Goal: Navigation & Orientation: Find specific page/section

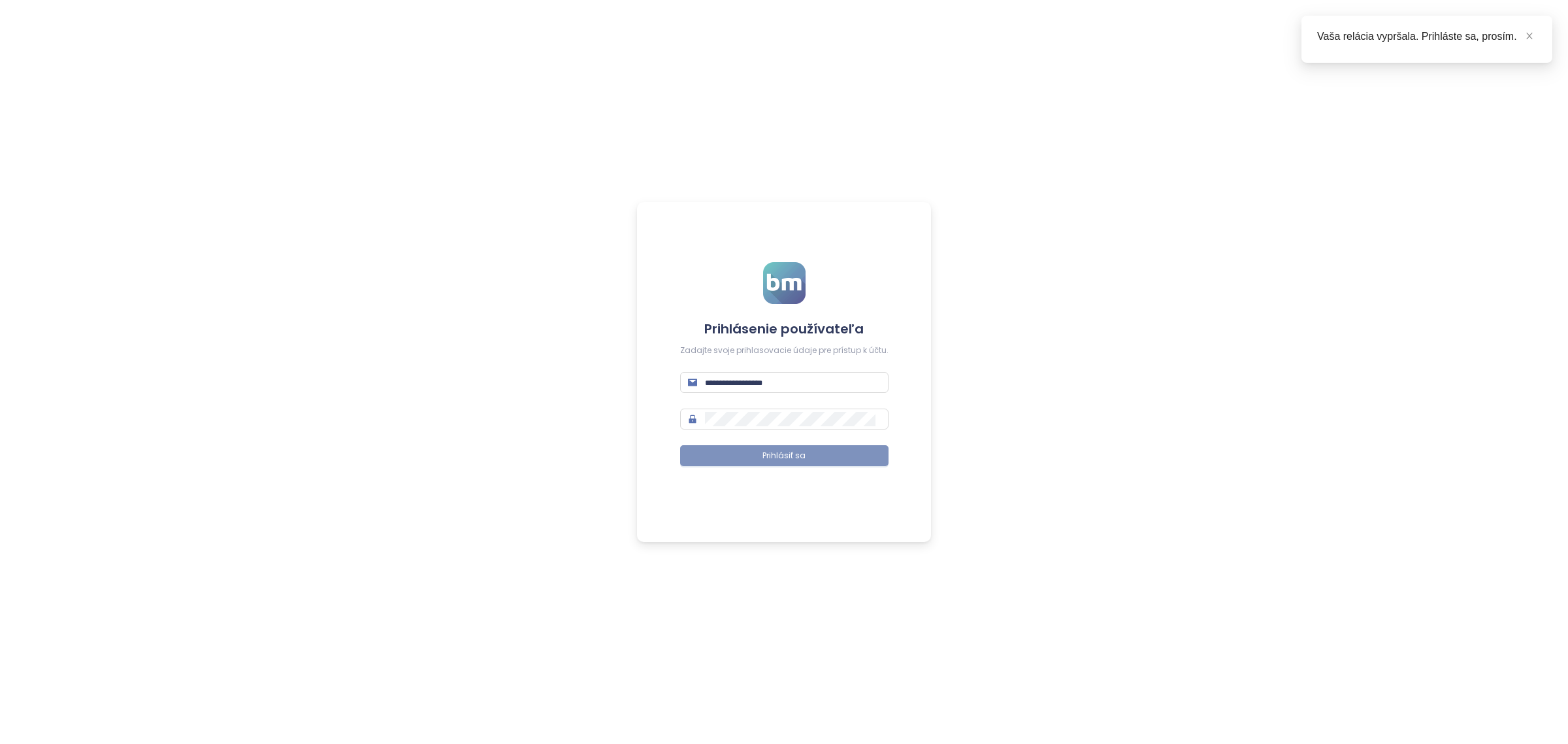
type input "**********"
click at [762, 461] on button "Prihlásiť sa" at bounding box center [784, 456] width 208 height 21
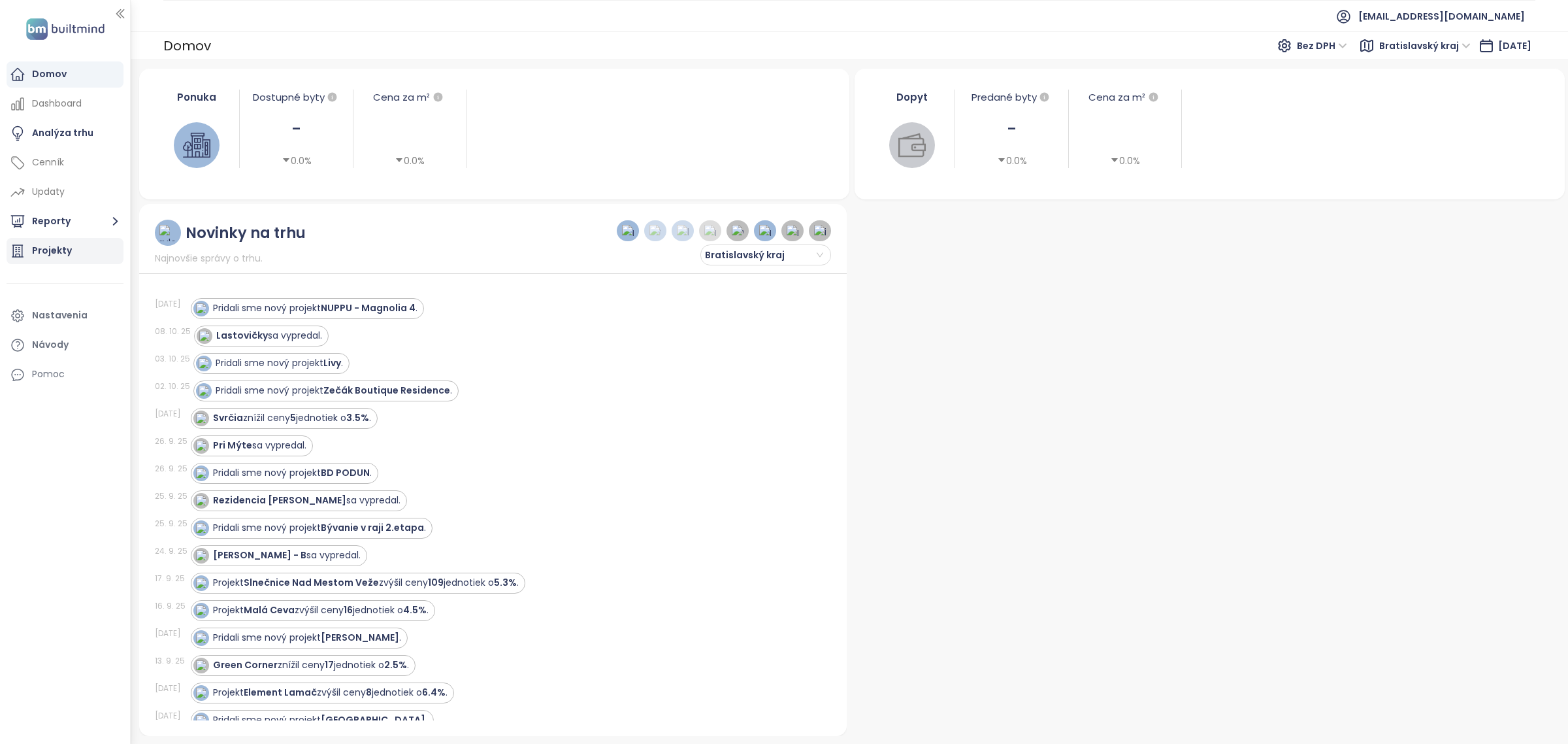
click at [86, 257] on div "Projekty" at bounding box center [65, 251] width 117 height 26
